Goal: Obtain resource: Download file/media

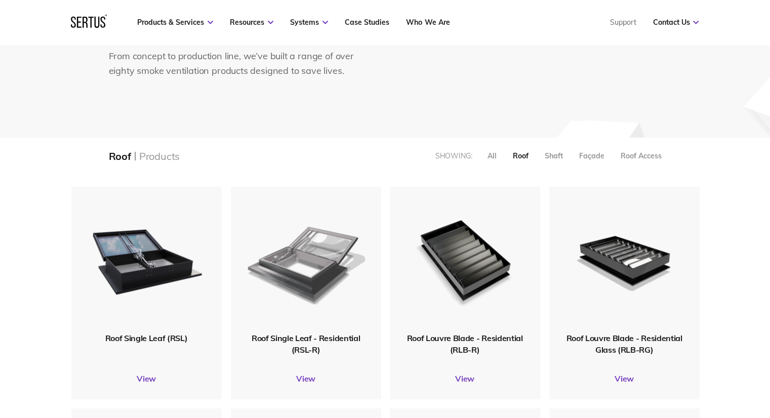
scroll to position [152, 0]
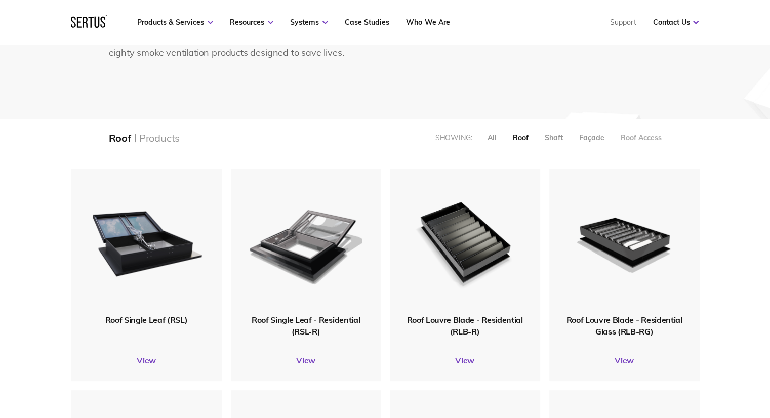
click at [638, 136] on div "Roof Access" at bounding box center [641, 137] width 41 height 9
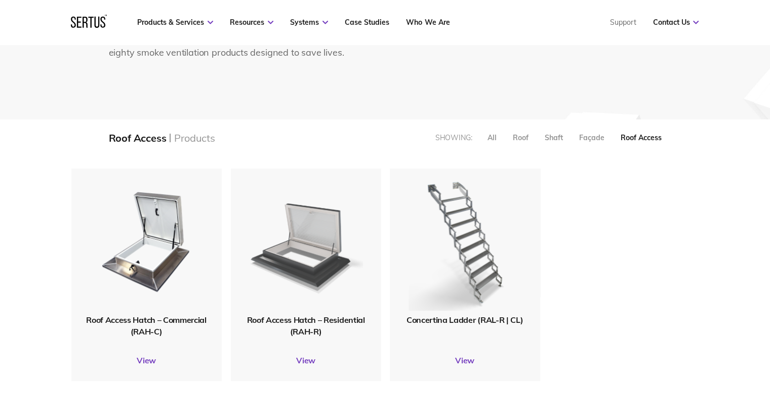
scroll to position [5, 5]
click at [310, 268] on img at bounding box center [305, 241] width 121 height 149
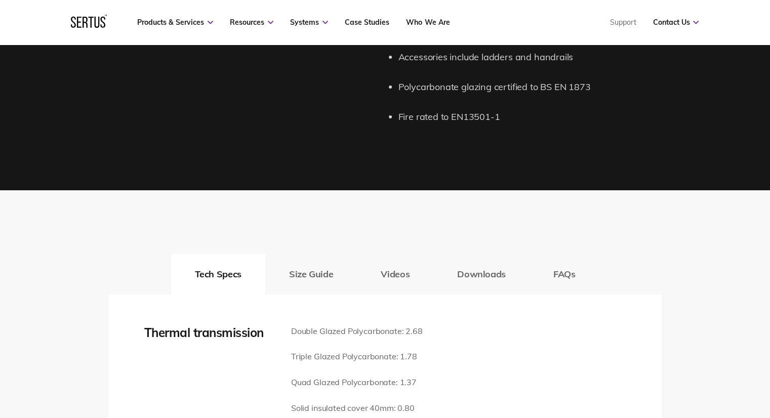
scroll to position [1367, 0]
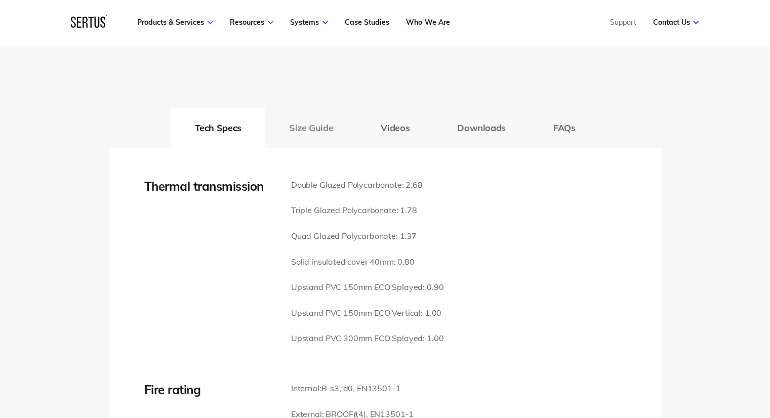
click at [312, 112] on button "Size Guide" at bounding box center [311, 128] width 92 height 41
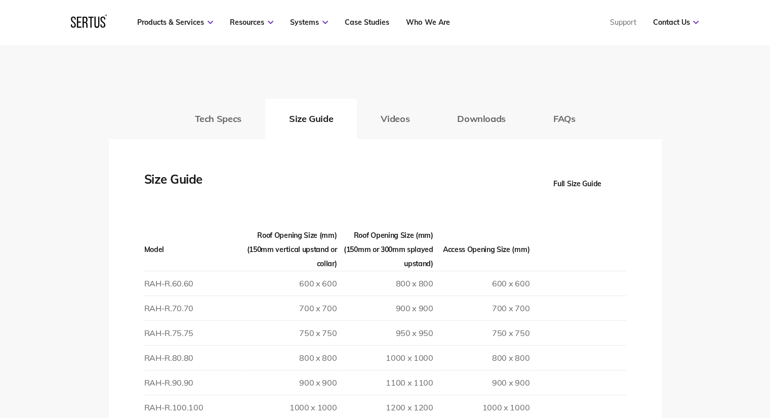
scroll to position [1216, 0]
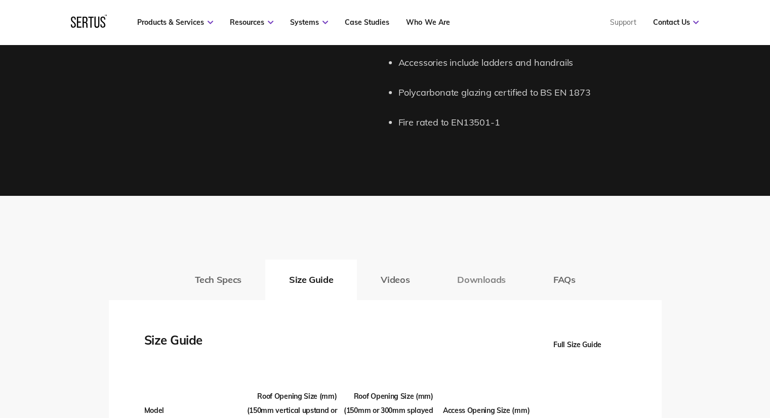
click at [472, 262] on button "Downloads" at bounding box center [482, 280] width 96 height 41
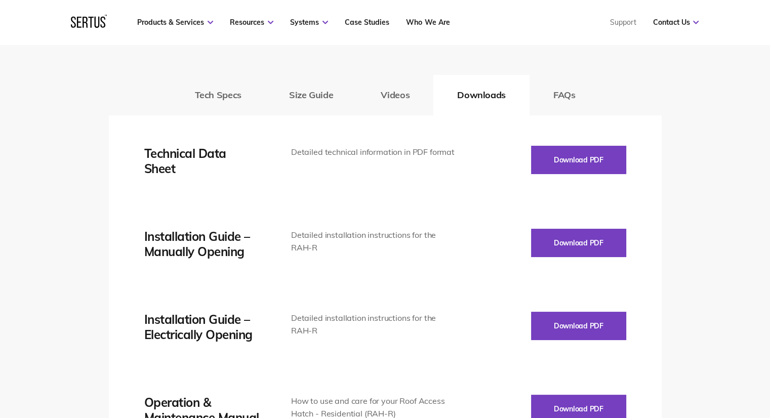
scroll to position [1418, 0]
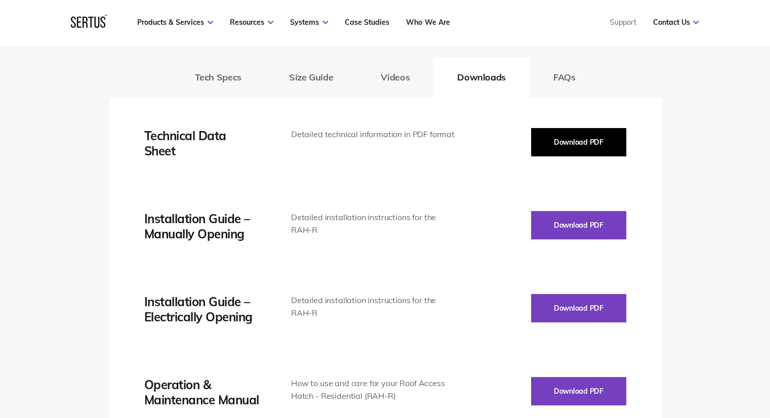
click at [588, 131] on button "Download PDF" at bounding box center [578, 142] width 95 height 28
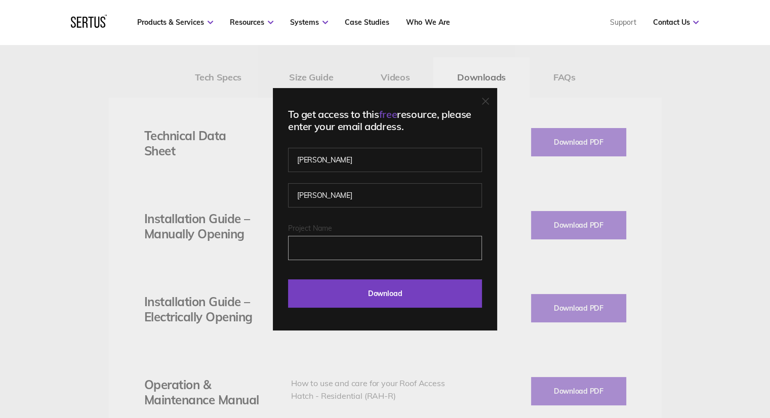
click at [327, 254] on input "Project Name" at bounding box center [385, 248] width 194 height 24
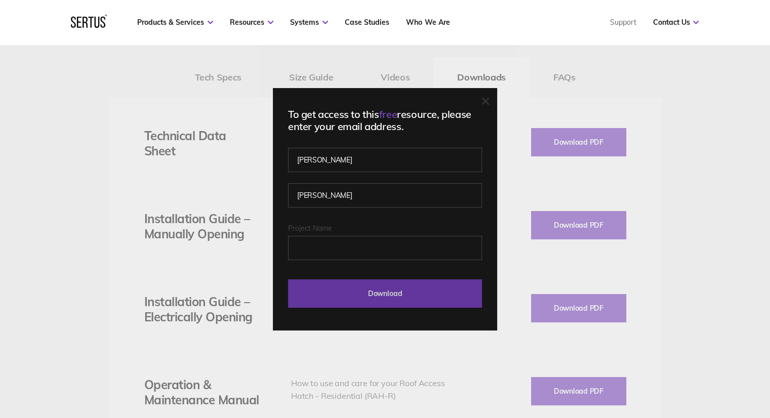
click at [417, 299] on input "Download" at bounding box center [385, 294] width 194 height 28
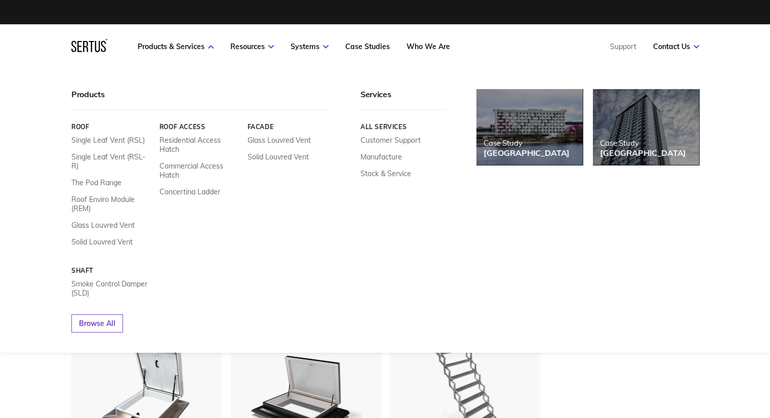
click at [81, 128] on link "Roof" at bounding box center [111, 127] width 81 height 8
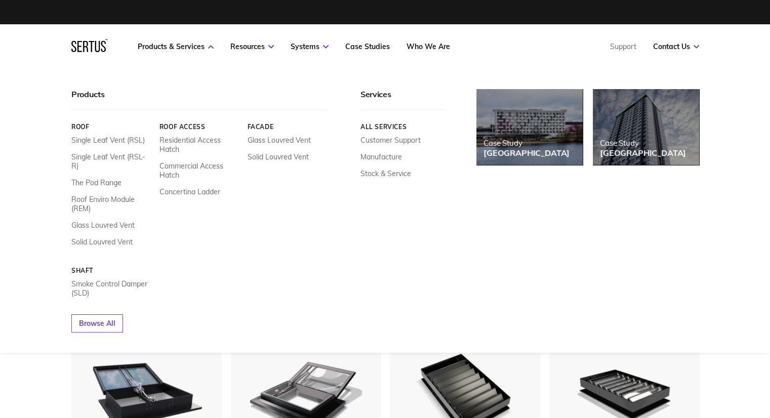
scroll to position [894, 644]
click at [82, 126] on link "Roof" at bounding box center [111, 127] width 81 height 8
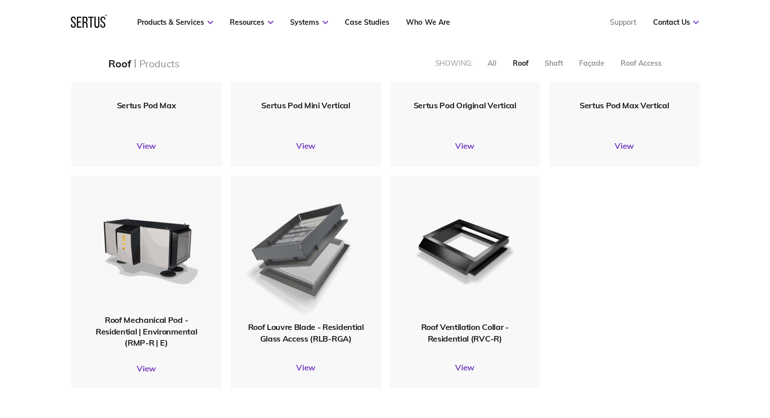
scroll to position [760, 0]
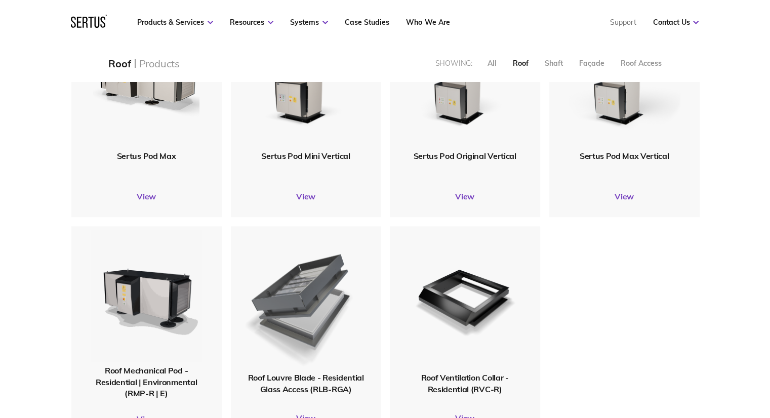
click at [312, 320] on img at bounding box center [305, 299] width 121 height 149
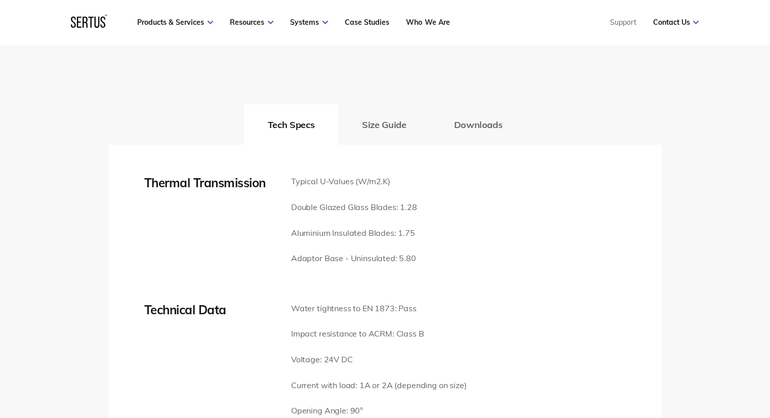
scroll to position [1671, 0]
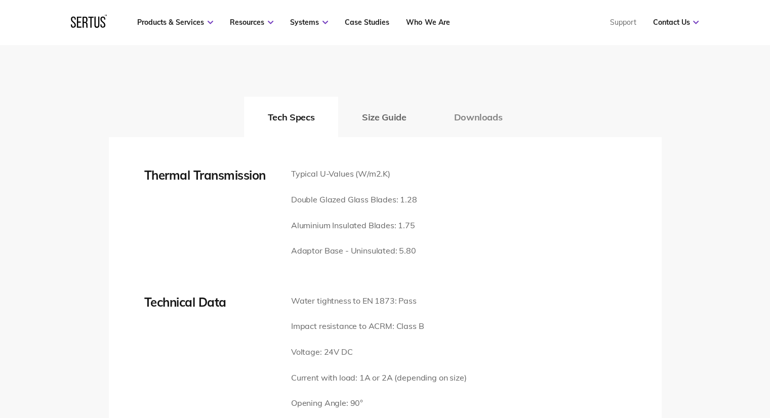
click at [487, 104] on button "Downloads" at bounding box center [478, 117] width 96 height 41
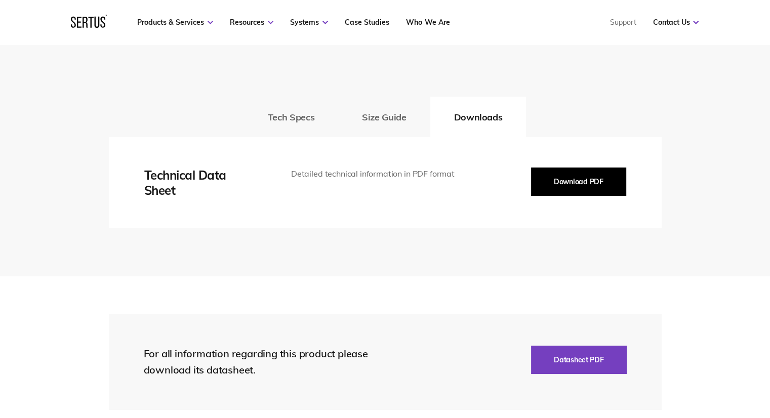
click at [566, 175] on button "Download PDF" at bounding box center [578, 182] width 95 height 28
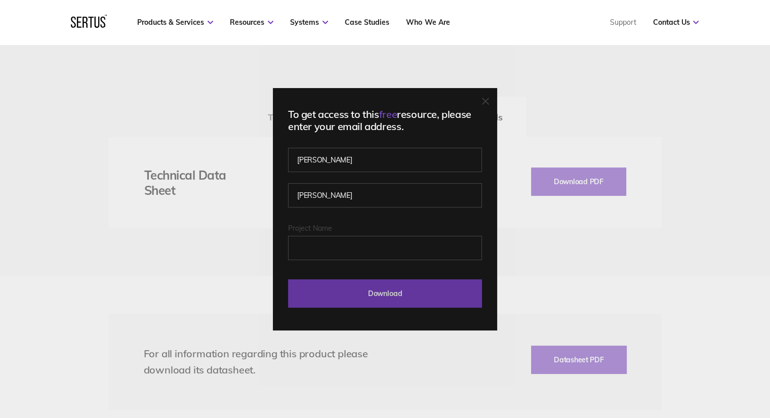
click at [372, 291] on input "Download" at bounding box center [385, 294] width 194 height 28
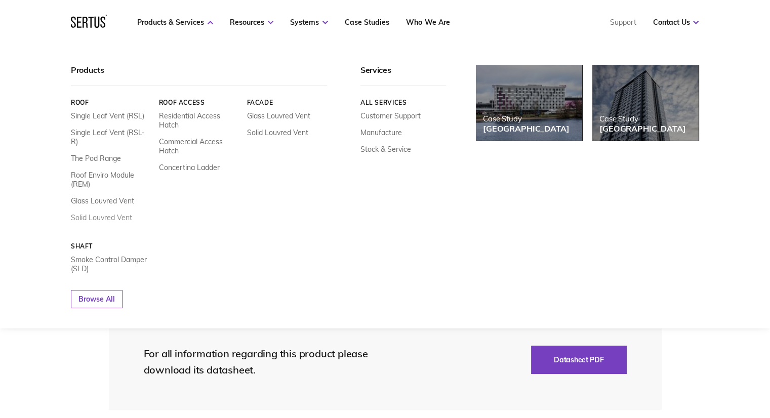
click at [102, 213] on link "Solid Louvred Vent" at bounding box center [101, 217] width 61 height 9
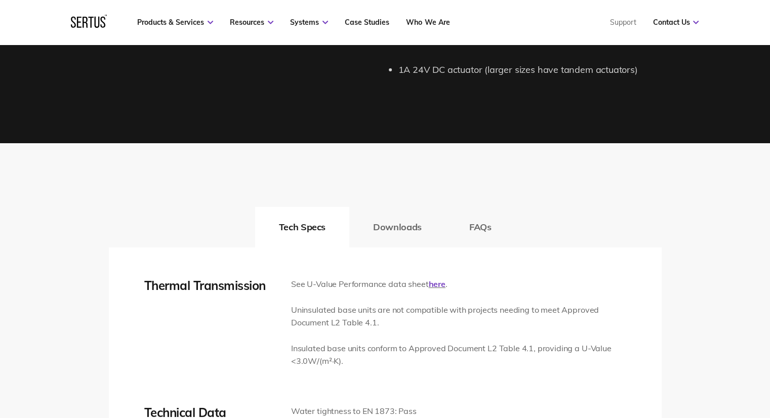
scroll to position [1469, 0]
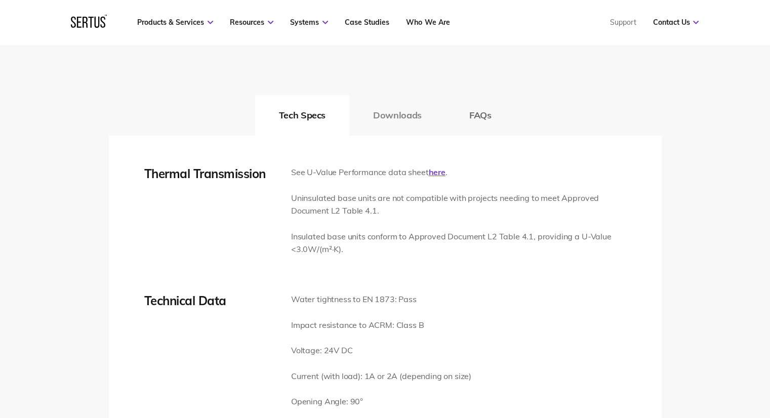
click at [389, 114] on button "Downloads" at bounding box center [397, 115] width 96 height 41
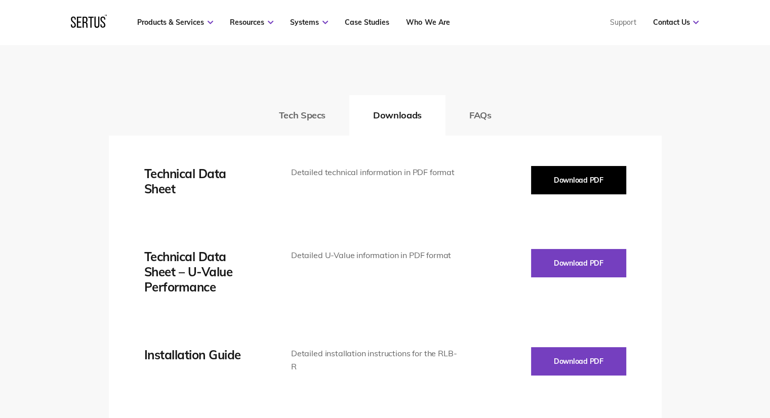
click at [579, 181] on button "Download PDF" at bounding box center [578, 180] width 95 height 28
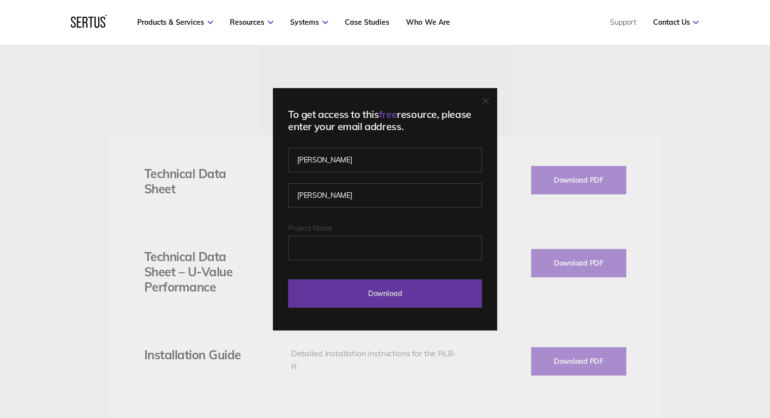
click at [384, 295] on input "Download" at bounding box center [385, 294] width 194 height 28
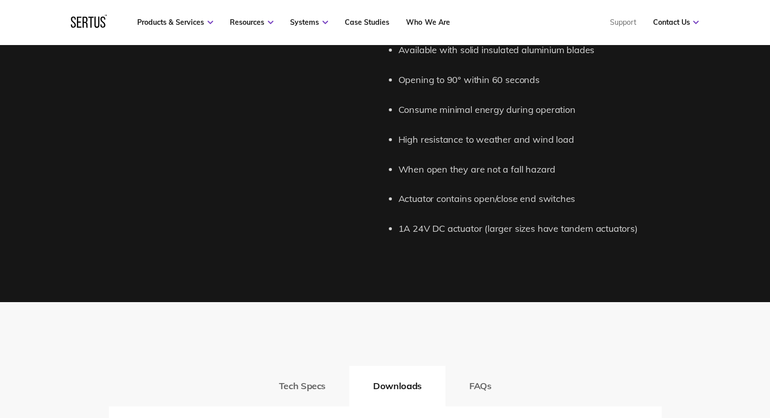
scroll to position [1216, 0]
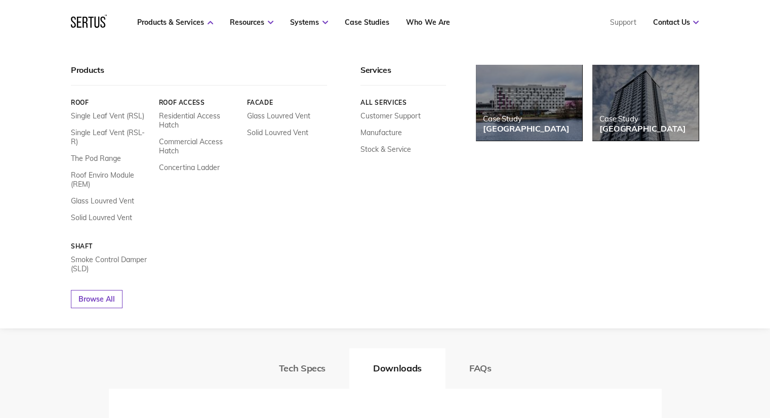
click at [185, 103] on link "Roof Access" at bounding box center [199, 103] width 81 height 8
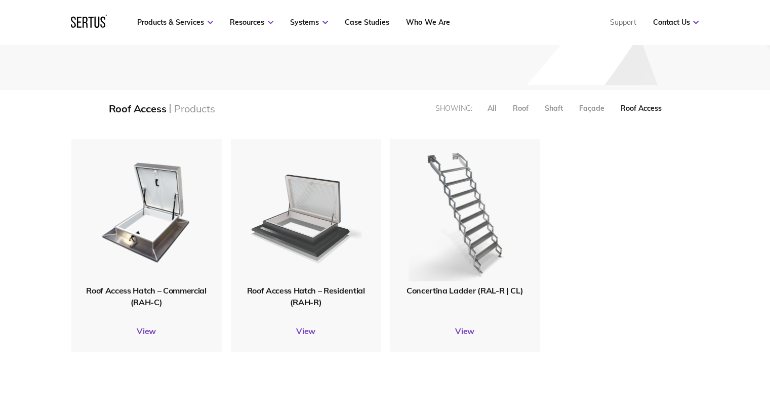
scroll to position [203, 0]
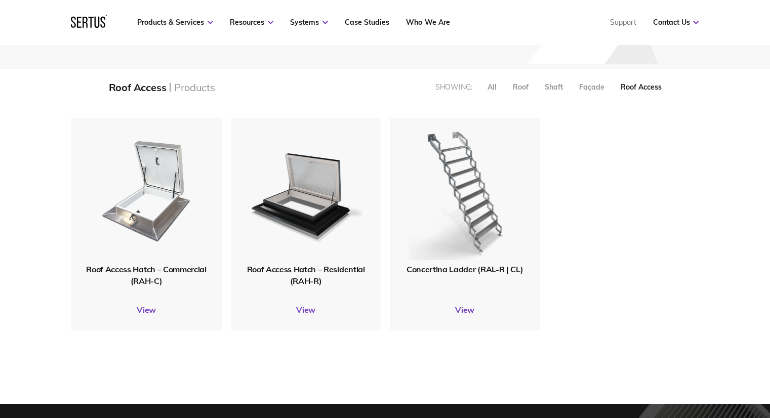
click at [152, 189] on img at bounding box center [147, 191] width 114 height 140
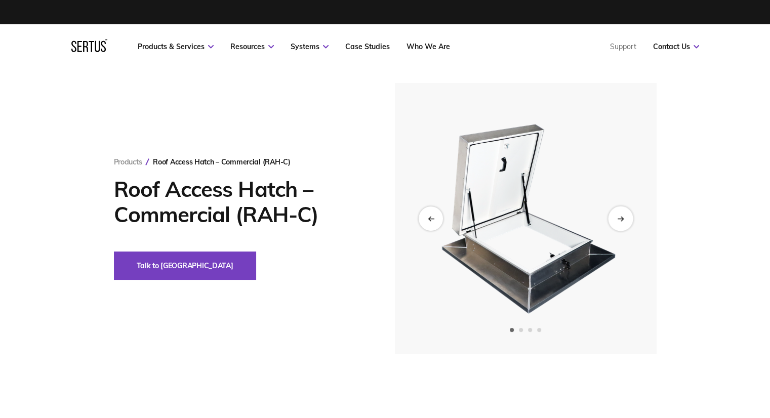
click at [627, 218] on div "Next slide" at bounding box center [620, 218] width 25 height 25
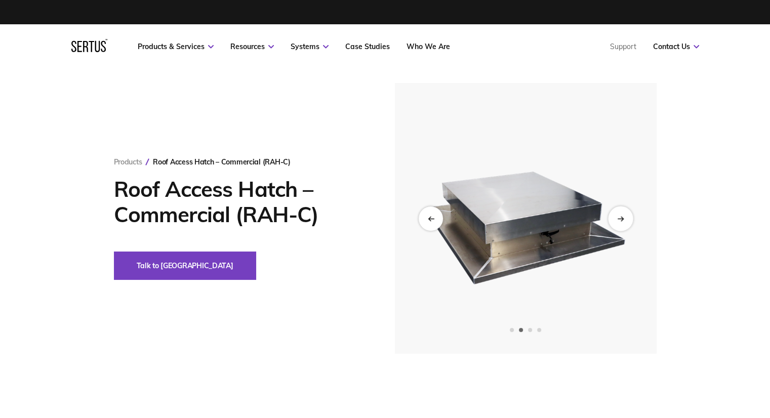
click at [621, 224] on div "Next slide" at bounding box center [620, 218] width 25 height 25
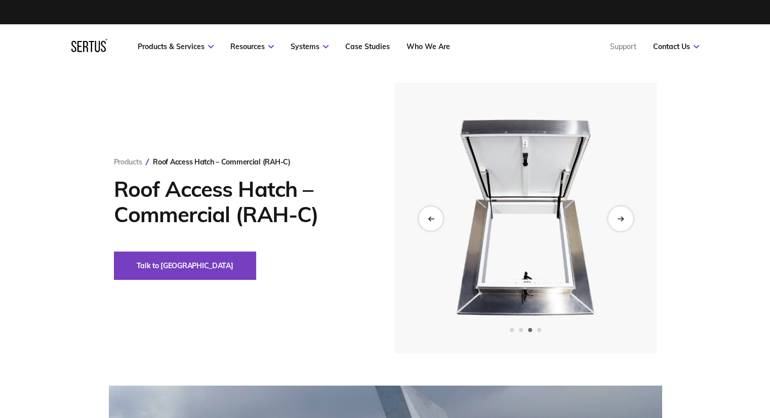
click at [621, 225] on div "Next slide" at bounding box center [620, 218] width 25 height 25
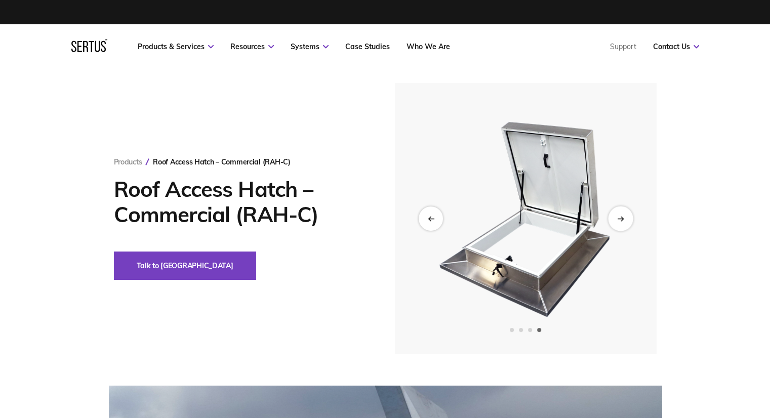
click at [621, 225] on div "Next slide" at bounding box center [620, 218] width 25 height 25
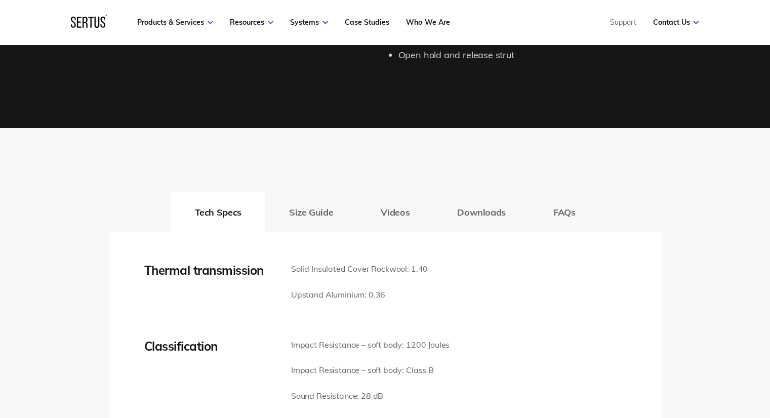
scroll to position [1266, 0]
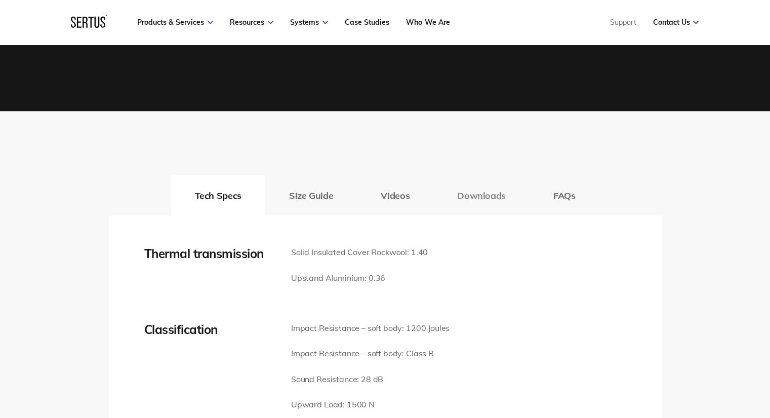
click at [498, 199] on button "Downloads" at bounding box center [482, 195] width 96 height 41
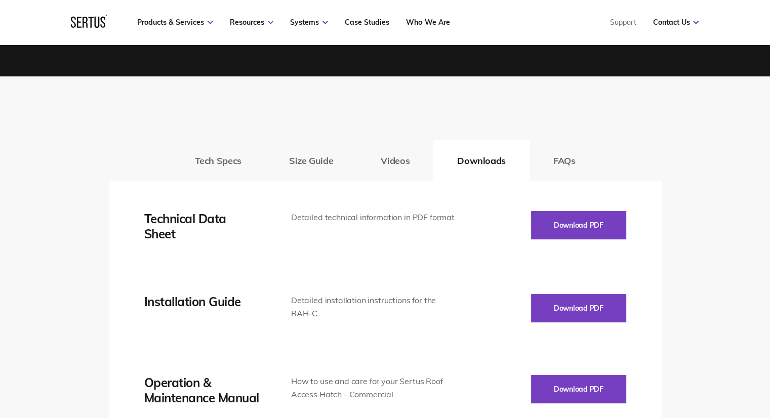
scroll to position [1317, 0]
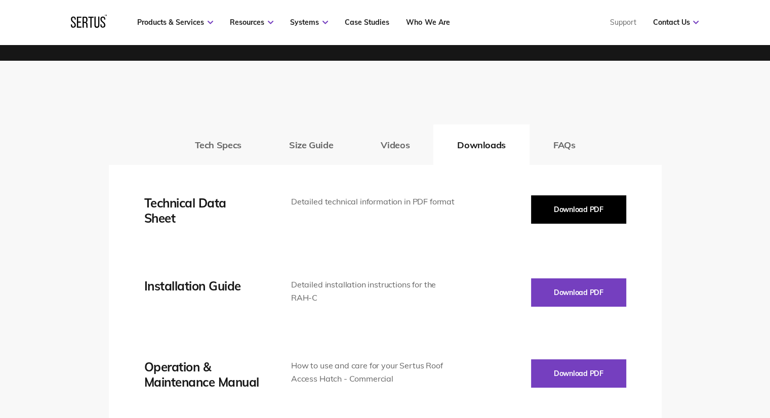
click at [577, 219] on button "Download PDF" at bounding box center [578, 209] width 95 height 28
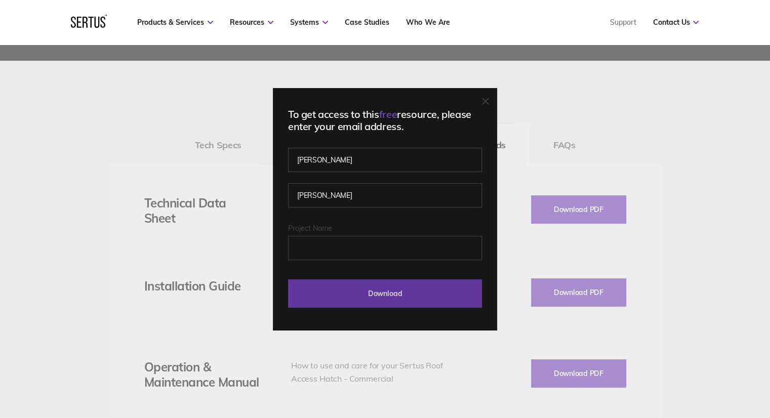
click at [389, 290] on input "Download" at bounding box center [385, 294] width 194 height 28
